Goal: Information Seeking & Learning: Learn about a topic

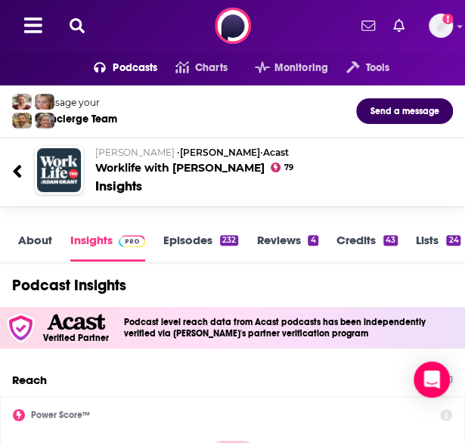
click at [85, 21] on button at bounding box center [77, 25] width 24 height 17
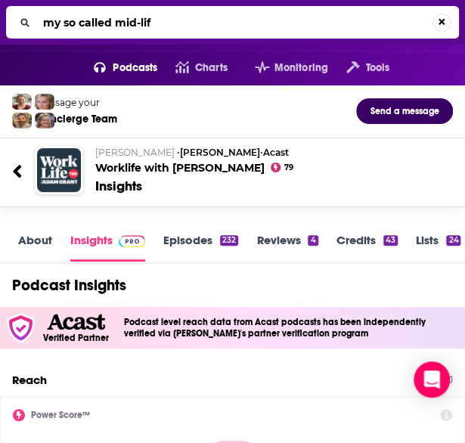
type input "my so called mid-life"
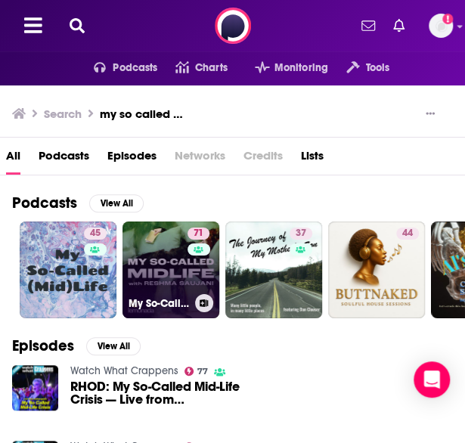
click at [153, 250] on link "71 My So-Called Midlife with [PERSON_NAME]" at bounding box center [170, 270] width 97 height 97
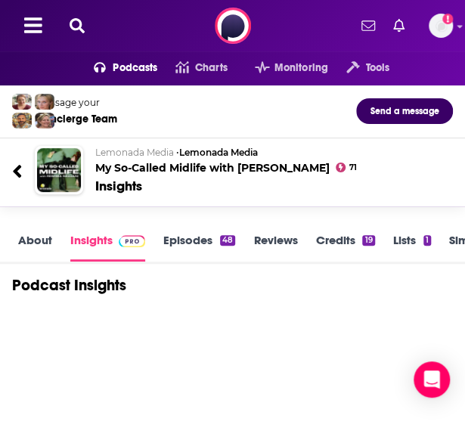
click at [38, 236] on link "About" at bounding box center [35, 247] width 34 height 29
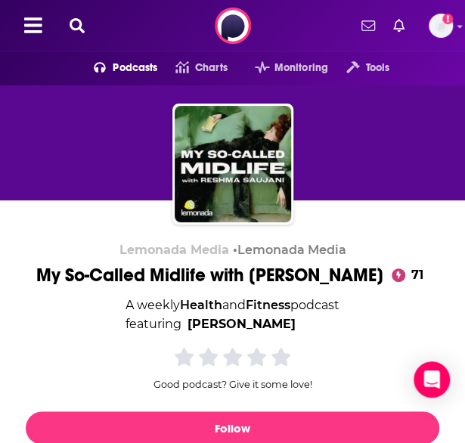
click at [76, 28] on icon at bounding box center [77, 25] width 15 height 15
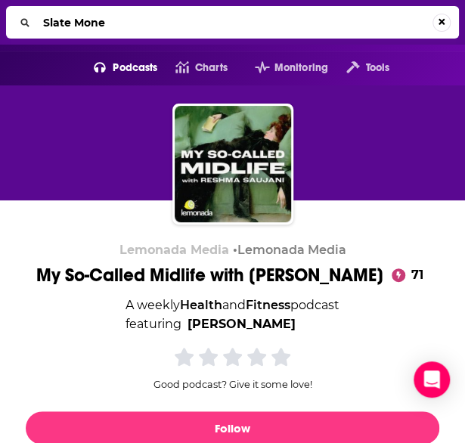
type input "Slate Money"
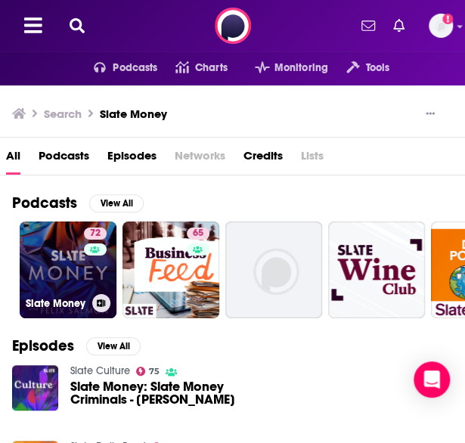
click at [57, 265] on link "72 Slate Money" at bounding box center [68, 270] width 97 height 97
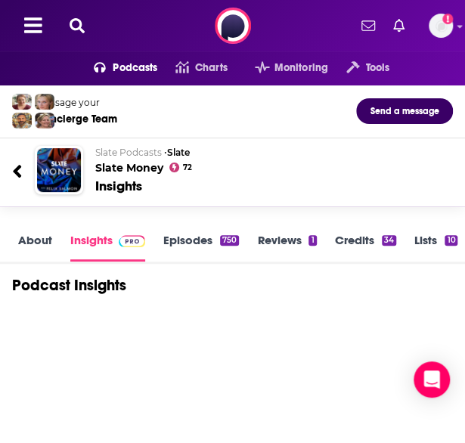
click at [44, 246] on link "About" at bounding box center [35, 247] width 34 height 29
